Goal: Task Accomplishment & Management: Manage account settings

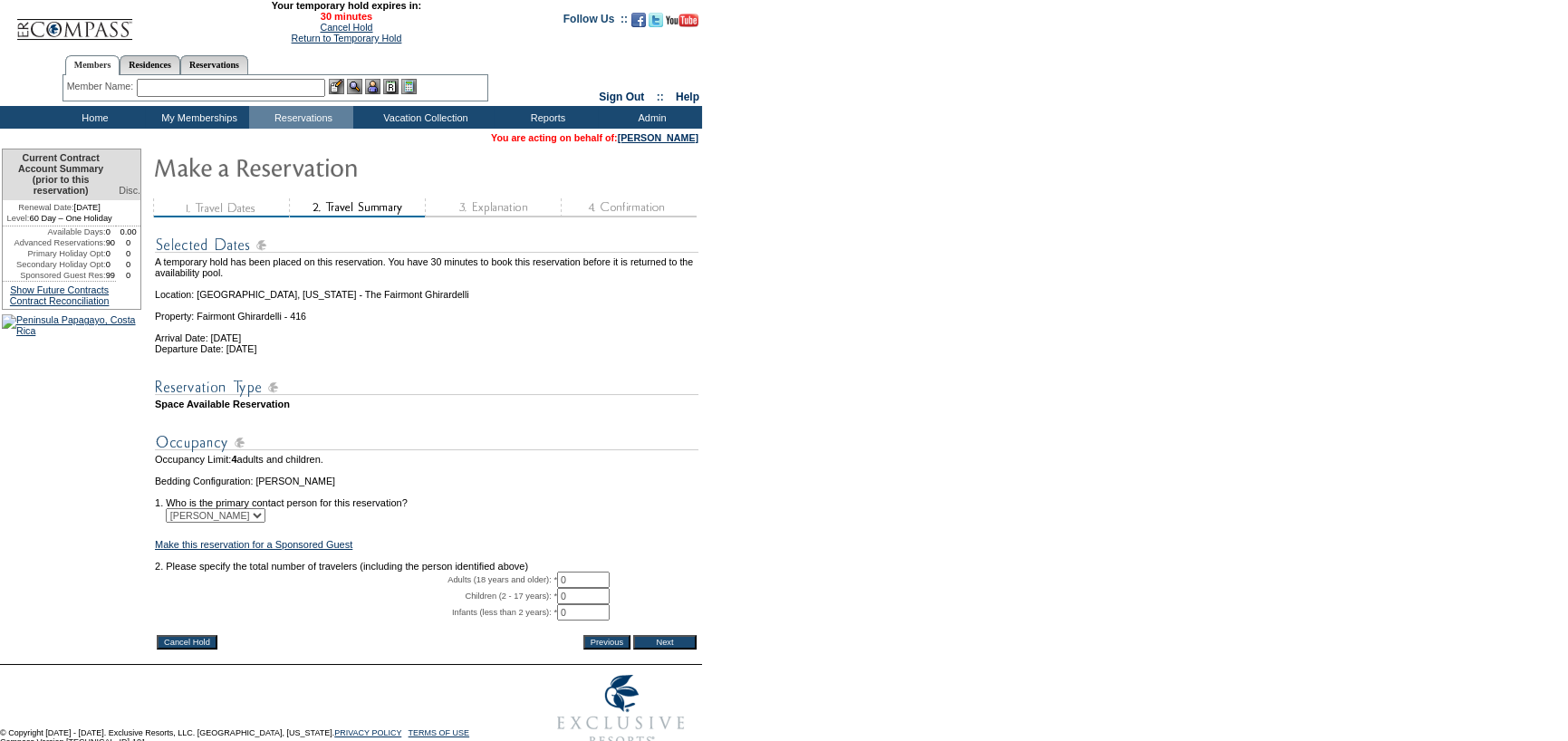
drag, startPoint x: 598, startPoint y: 597, endPoint x: 513, endPoint y: 592, distance: 85.1
click at [513, 592] on tbody "A temporary hold has been placed on this reservation. You have 30 minutes to bo…" at bounding box center [426, 427] width 544 height 408
type input "1"
click at [655, 438] on td at bounding box center [426, 437] width 544 height 34
click at [672, 650] on input "Next" at bounding box center [664, 642] width 63 height 15
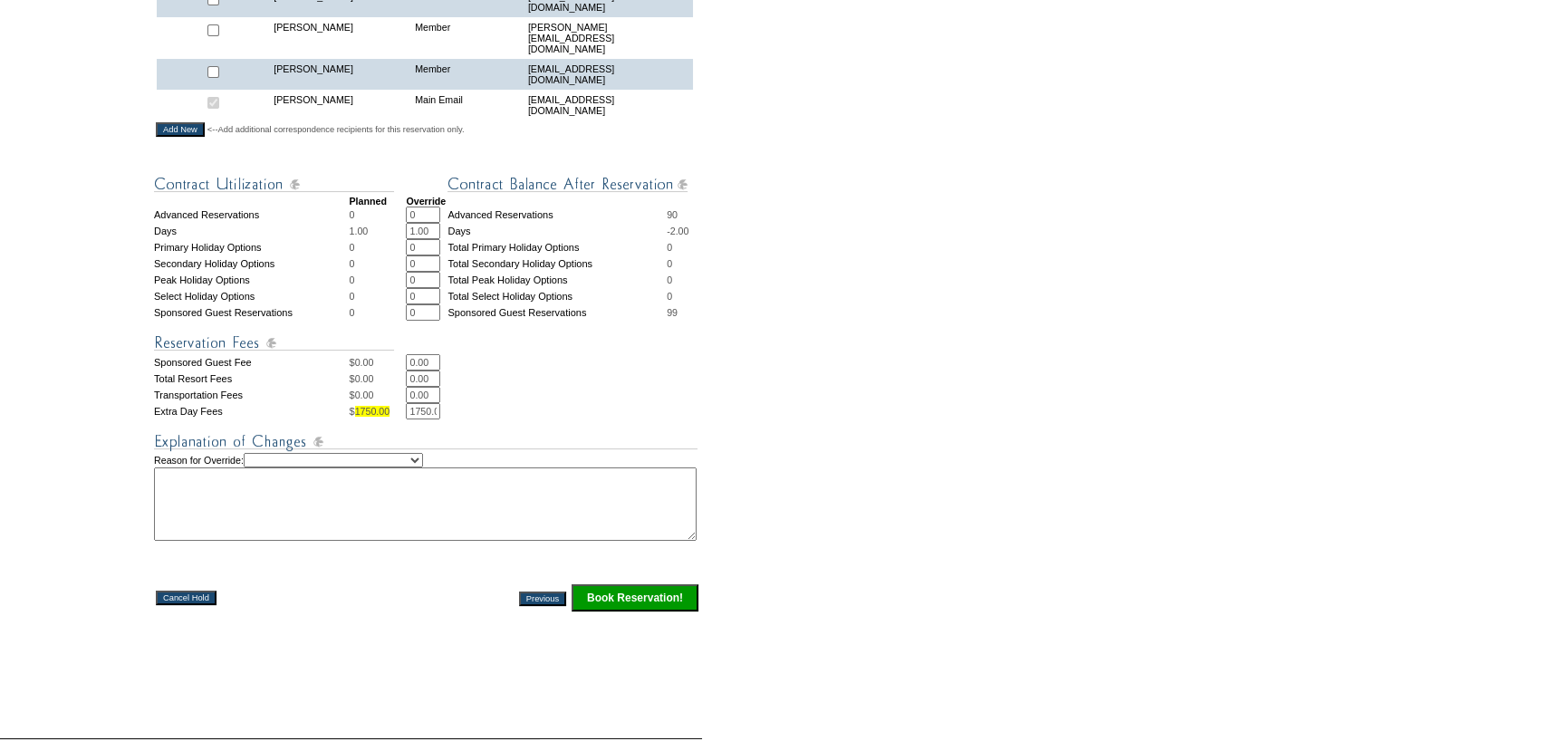
scroll to position [725, 0]
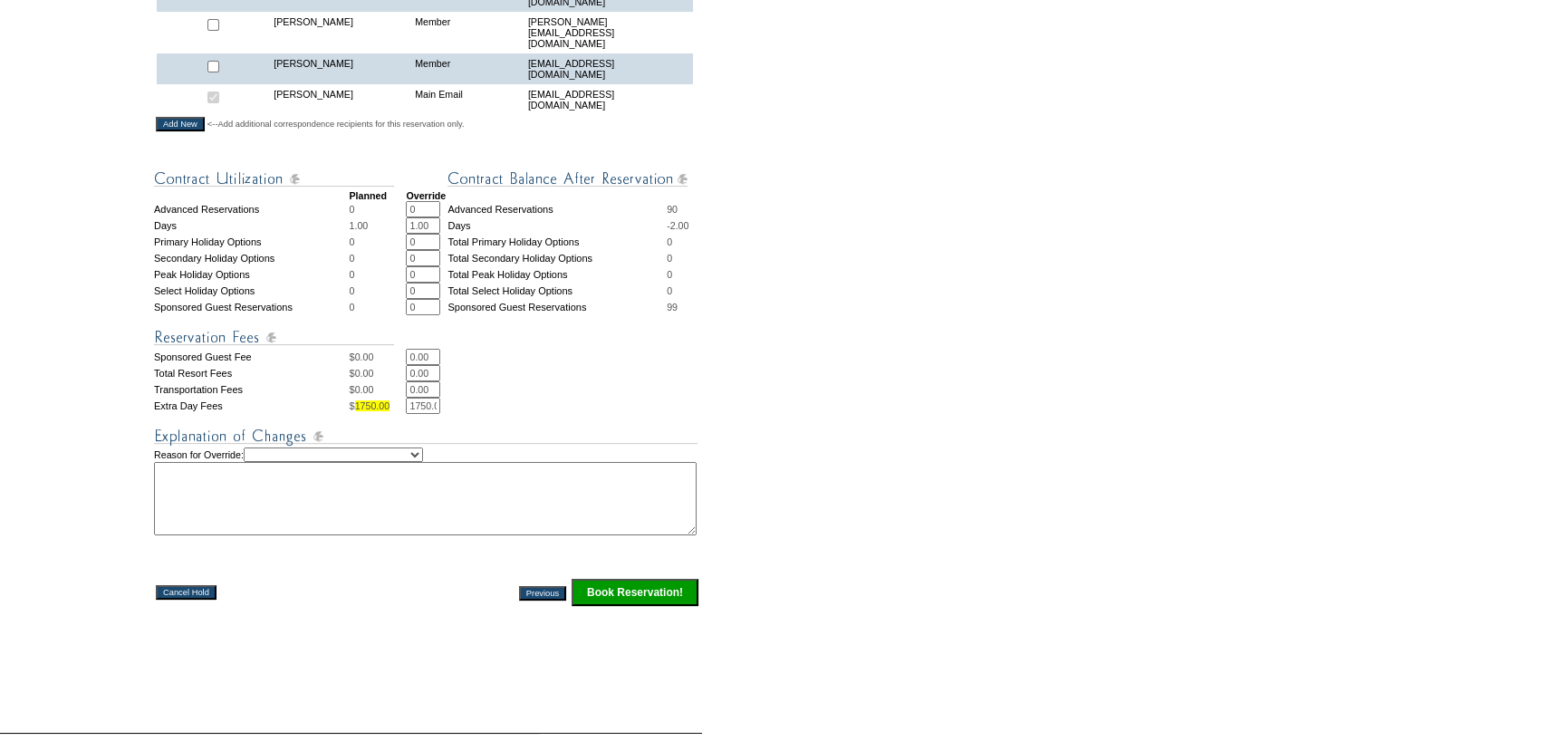
click at [423, 452] on select "Creating Continuous Stay Days Rebooked After Cancellation Editing Occupant Expe…" at bounding box center [334, 455] width 179 height 15
select select "1038"
click at [262, 452] on select "Creating Continuous Stay Days Rebooked After Cancellation Editing Occupant Expe…" at bounding box center [334, 455] width 179 height 15
click at [399, 499] on textarea at bounding box center [426, 499] width 543 height 73
type textarea "confirming 1 night"
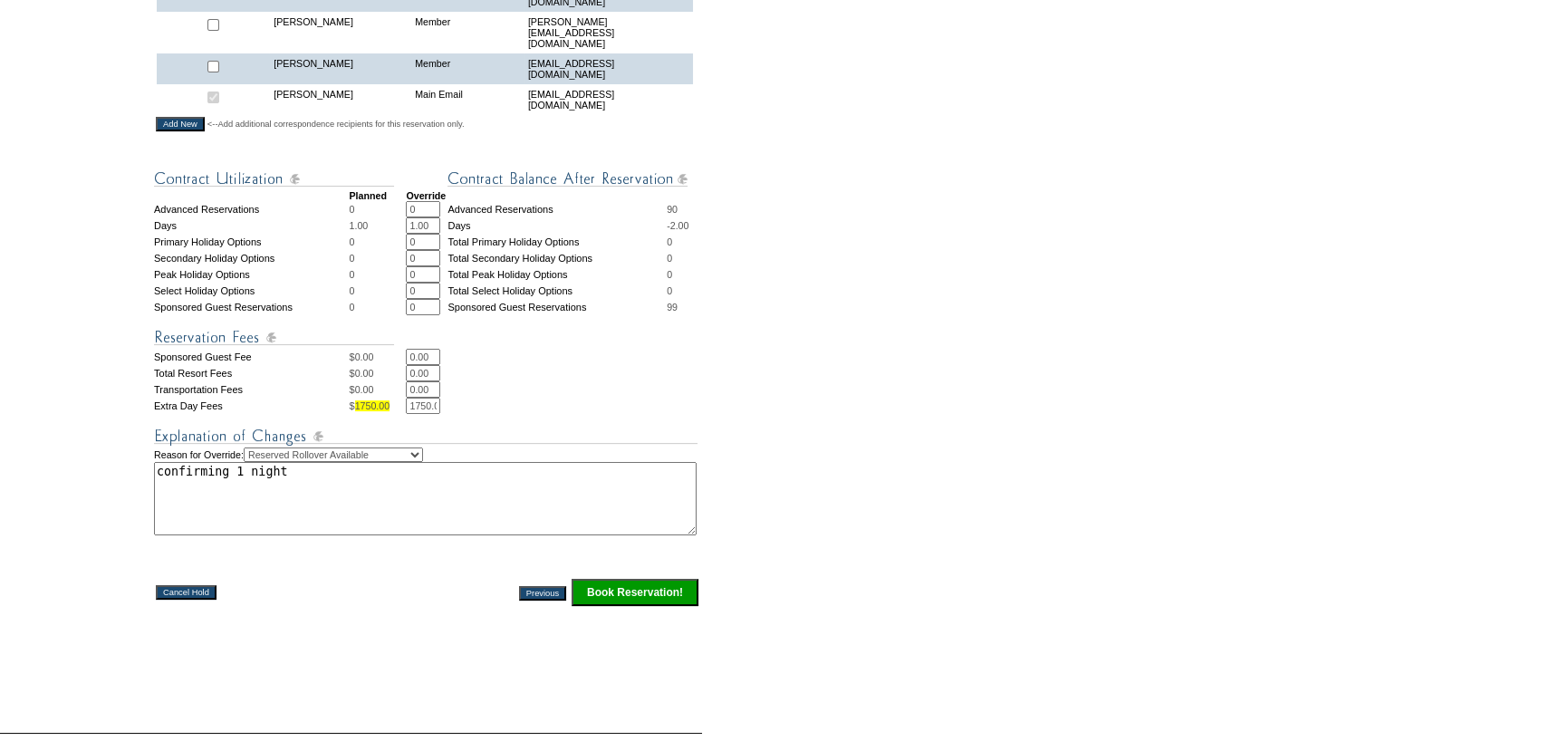
click at [641, 606] on input "Book Reservation!" at bounding box center [634, 592] width 127 height 27
